Goal: Check status: Check status

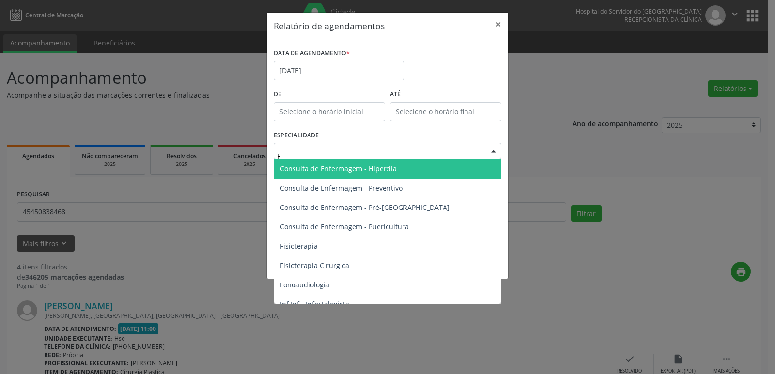
type input "FI"
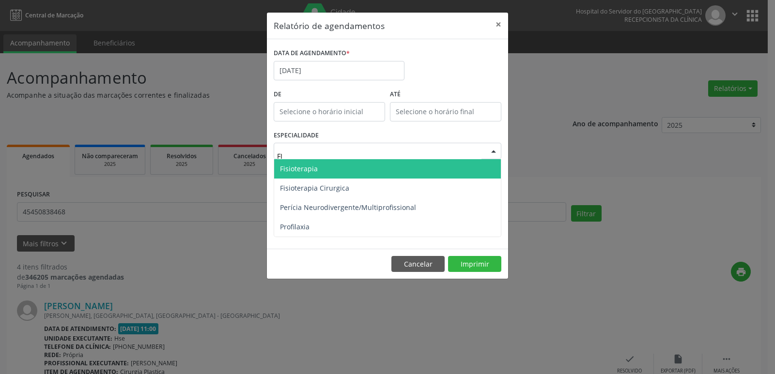
click at [306, 170] on span "Fisioterapia" at bounding box center [299, 168] width 38 height 9
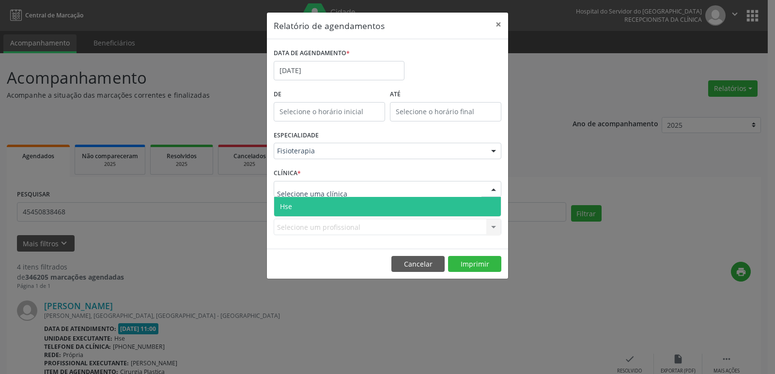
click at [290, 201] on span "Hse" at bounding box center [387, 206] width 227 height 19
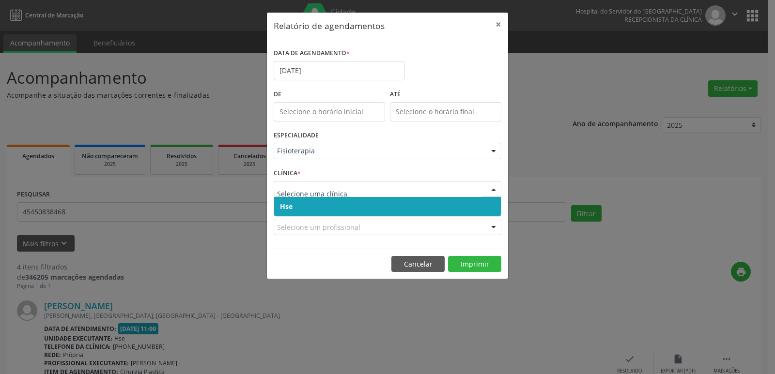
click at [296, 199] on span "Hse" at bounding box center [387, 206] width 227 height 19
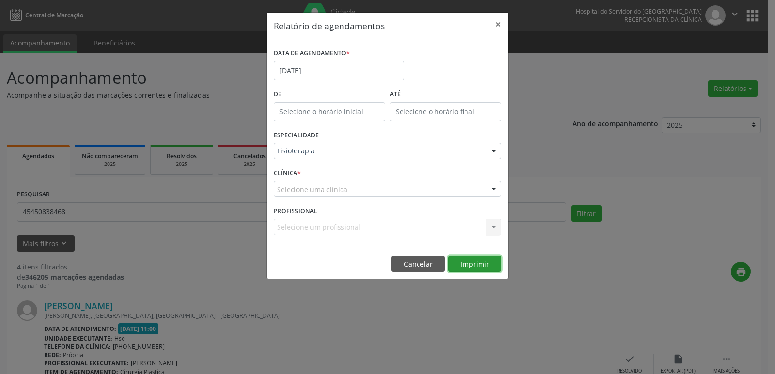
drag, startPoint x: 477, startPoint y: 260, endPoint x: 470, endPoint y: 258, distance: 7.1
click at [477, 260] on button "Imprimir" at bounding box center [474, 264] width 53 height 16
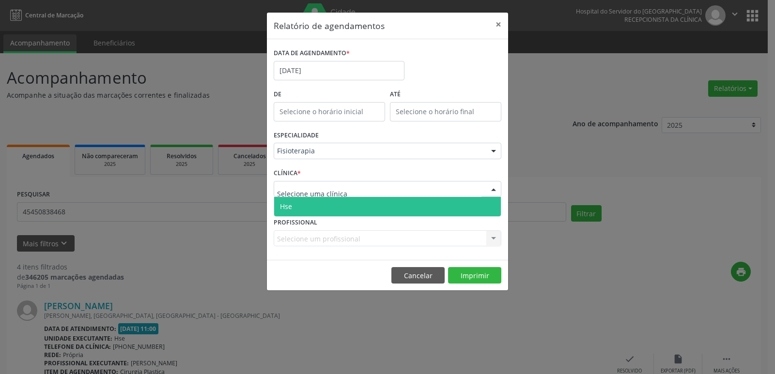
click at [291, 203] on span "Hse" at bounding box center [286, 206] width 12 height 9
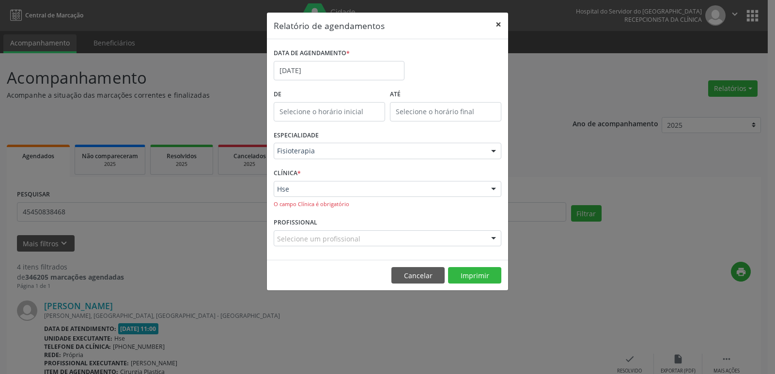
click at [497, 18] on button "×" at bounding box center [498, 25] width 19 height 24
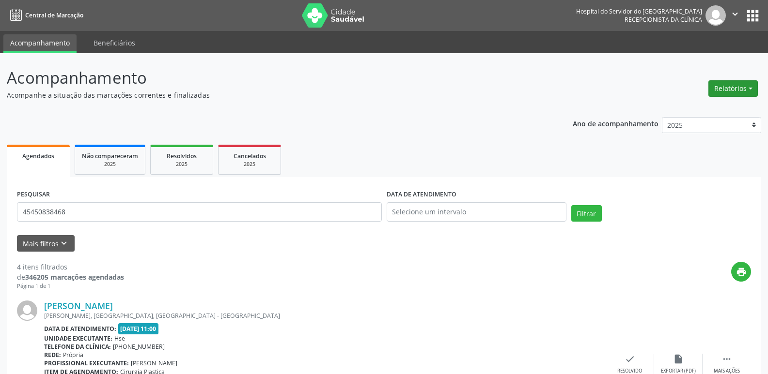
click at [730, 84] on button "Relatórios" at bounding box center [732, 88] width 49 height 16
click at [666, 108] on link "Agendamentos" at bounding box center [706, 110] width 104 height 14
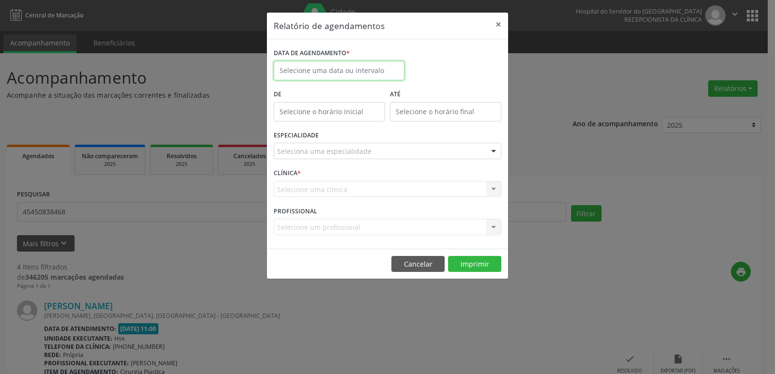
click at [351, 67] on input "text" at bounding box center [339, 70] width 131 height 19
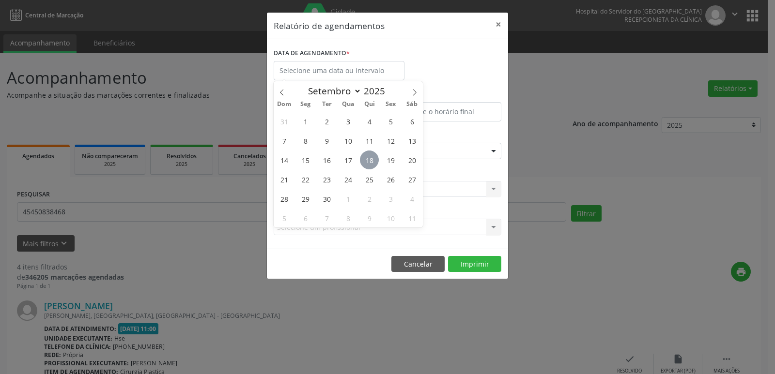
click at [372, 160] on span "18" at bounding box center [369, 160] width 19 height 19
type input "[DATE]"
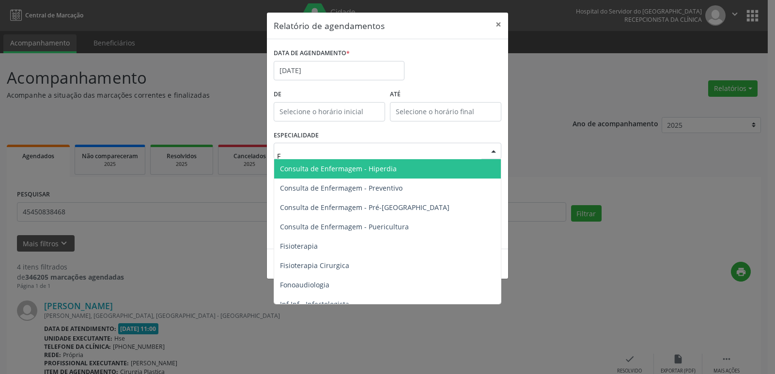
type input "FI"
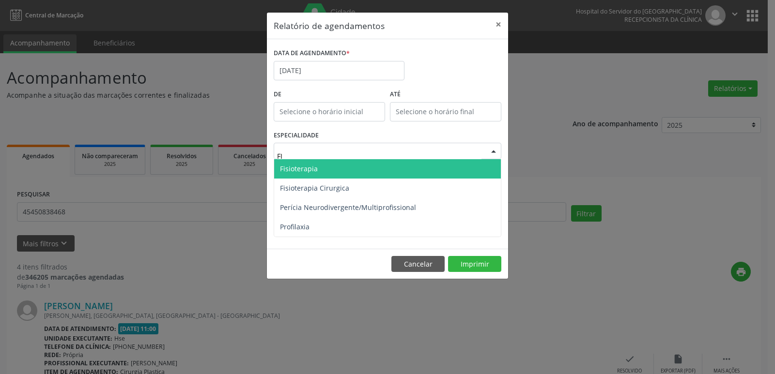
click at [314, 166] on span "Fisioterapia" at bounding box center [299, 168] width 38 height 9
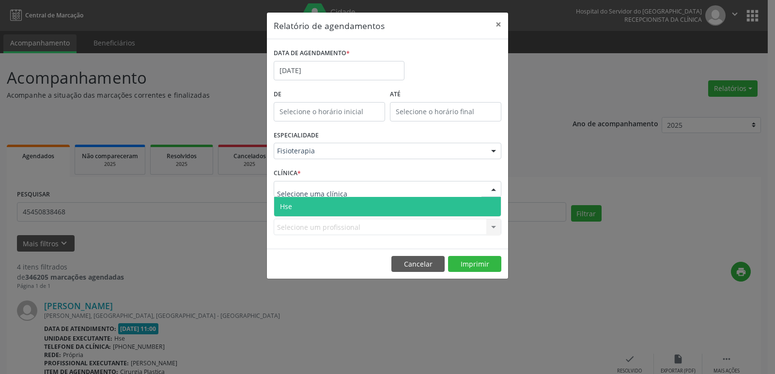
click at [295, 209] on span "Hse" at bounding box center [387, 206] width 227 height 19
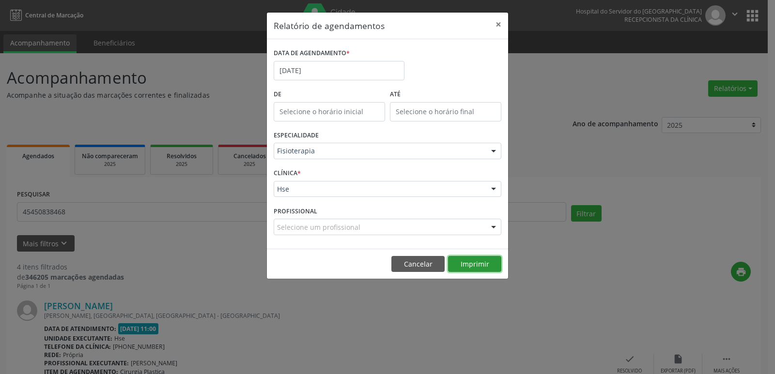
click at [486, 262] on button "Imprimir" at bounding box center [474, 264] width 53 height 16
click at [464, 268] on button "Imprimir" at bounding box center [474, 264] width 53 height 16
click at [498, 26] on button "×" at bounding box center [498, 25] width 19 height 24
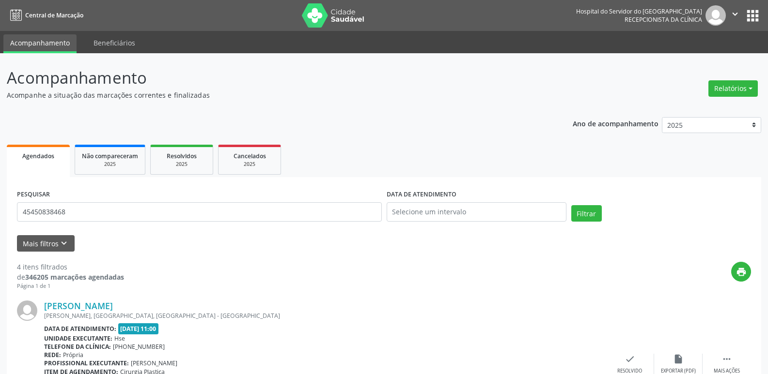
drag, startPoint x: 81, startPoint y: 201, endPoint x: 77, endPoint y: 209, distance: 9.1
click at [77, 209] on div "PESQUISAR 45450838468" at bounding box center [200, 207] width 370 height 41
click at [77, 209] on input "45450838468" at bounding box center [199, 211] width 365 height 19
type input "13315277400"
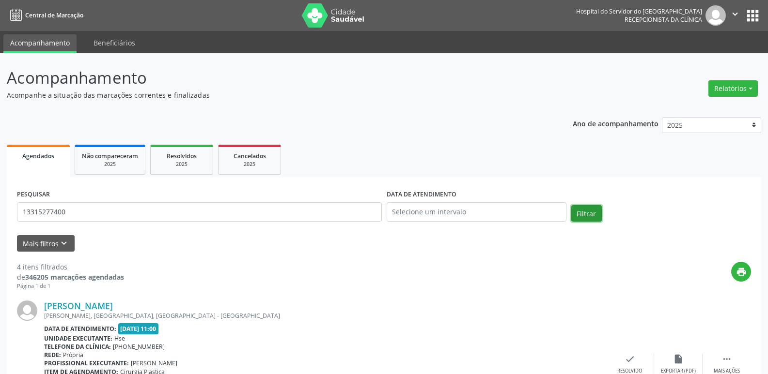
click at [587, 212] on button "Filtrar" at bounding box center [586, 213] width 31 height 16
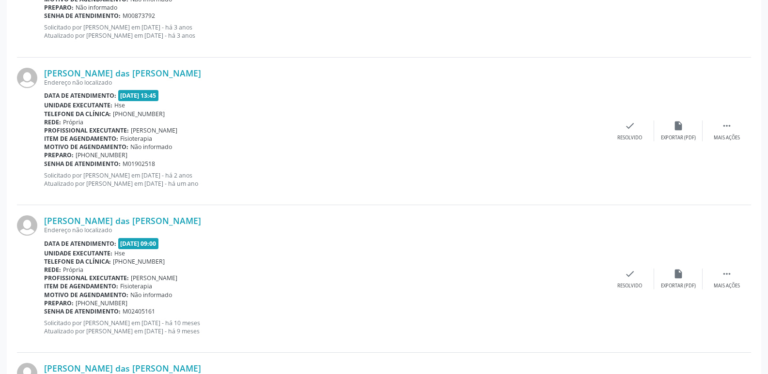
scroll to position [382, 0]
